Goal: Information Seeking & Learning: Learn about a topic

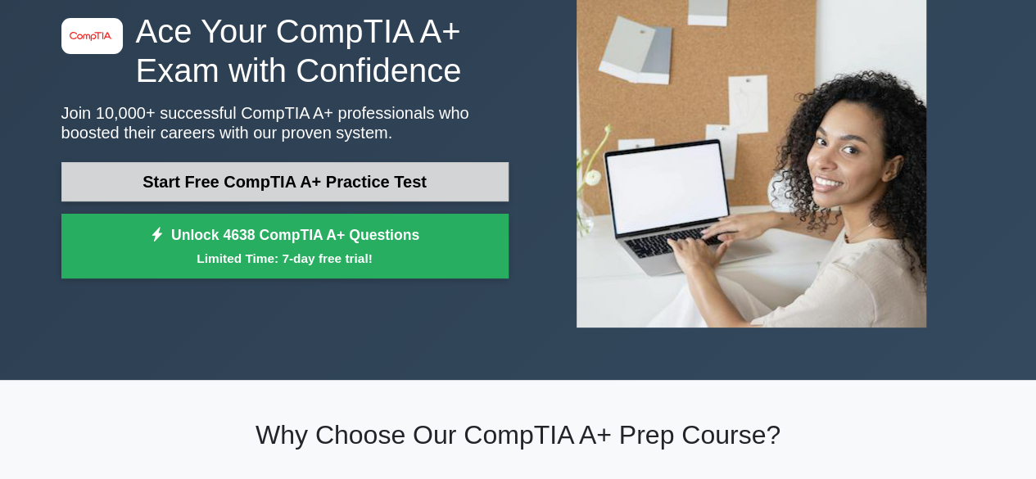
click at [316, 172] on link "Start Free CompTIA A+ Practice Test" at bounding box center [284, 181] width 447 height 39
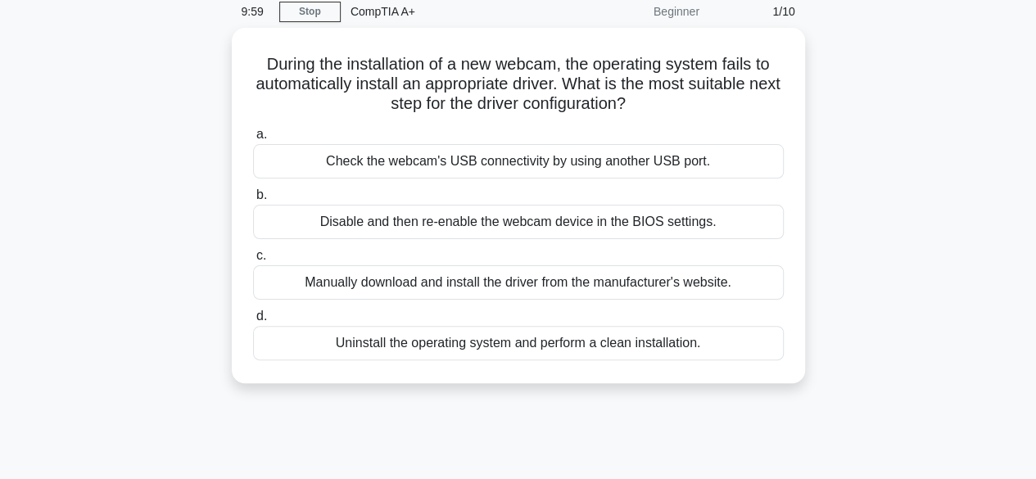
scroll to position [67, 0]
click at [314, 1] on div "9:35 Stop CompTIA A+ Beginner 1/10" at bounding box center [518, 12] width 573 height 33
click at [314, 7] on link "Stop" at bounding box center [309, 12] width 61 height 20
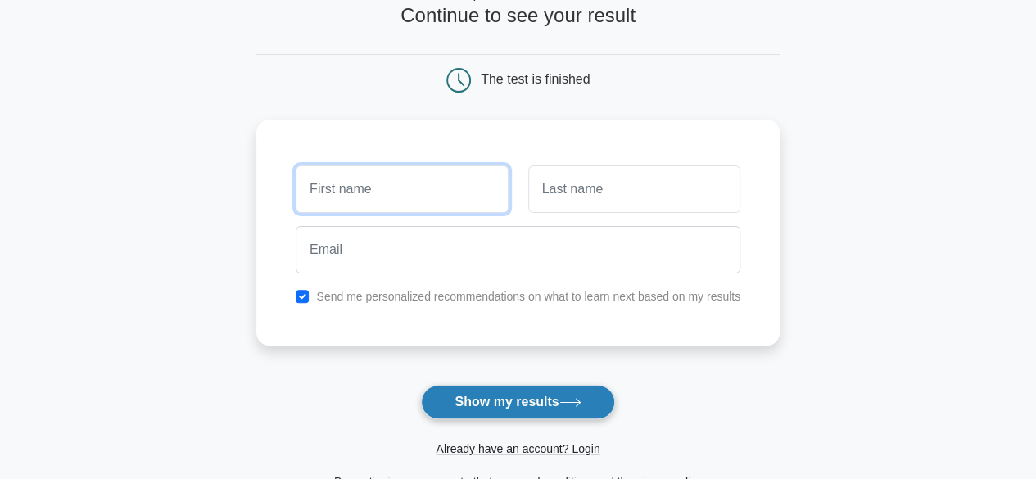
scroll to position [113, 0]
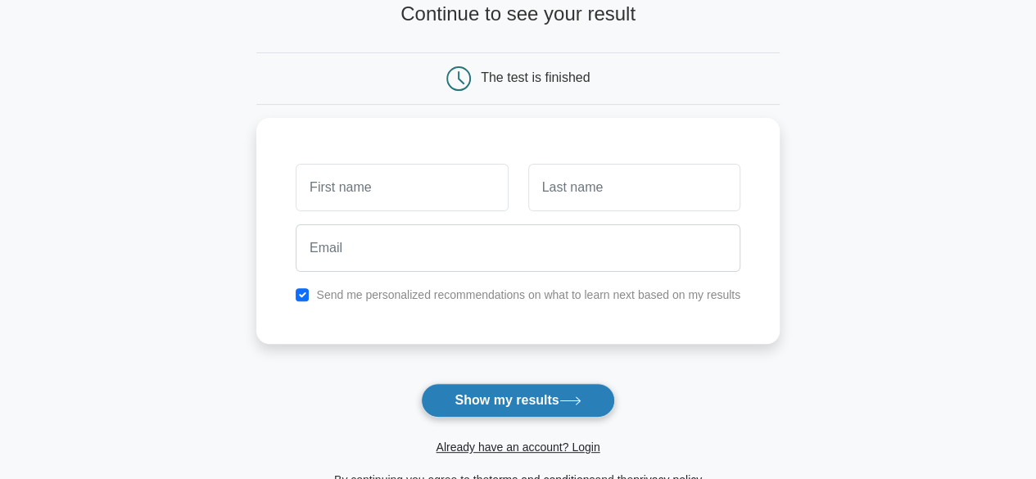
click at [566, 415] on button "Show my results" at bounding box center [517, 400] width 193 height 34
